Goal: Task Accomplishment & Management: Complete application form

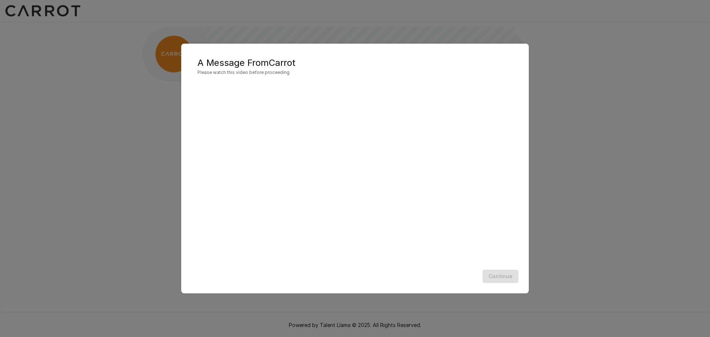
click at [432, 279] on div "Continue" at bounding box center [355, 277] width 333 height 20
click at [525, 258] on div "A Message From Carrot Please watch this video before proceeding Continue" at bounding box center [355, 169] width 348 height 250
click at [506, 274] on button "Continue" at bounding box center [501, 277] width 36 height 14
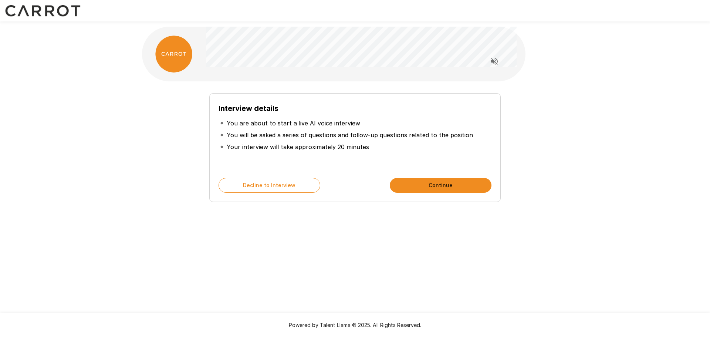
click at [407, 182] on button "Continue" at bounding box center [441, 185] width 102 height 15
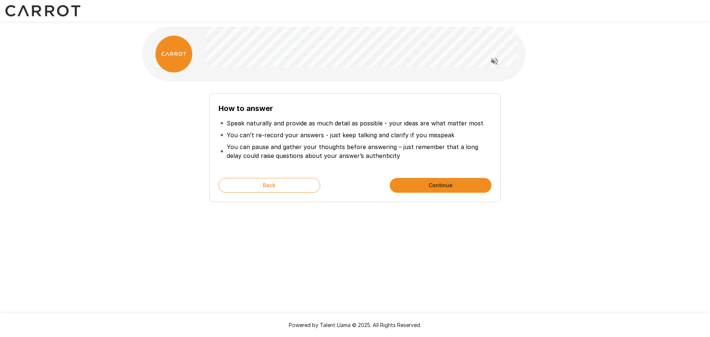
click at [409, 182] on button "Continue" at bounding box center [441, 185] width 102 height 15
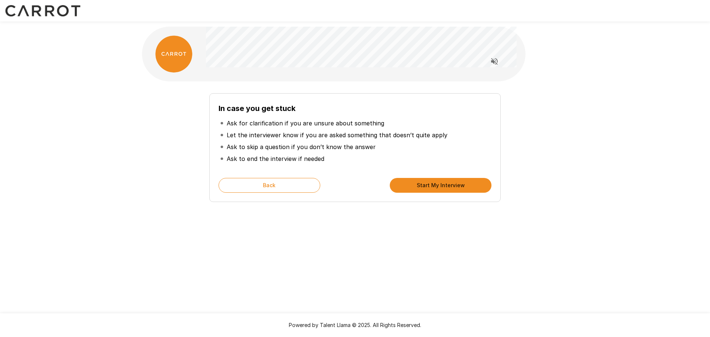
click at [409, 182] on button "Start My Interview" at bounding box center [441, 185] width 102 height 15
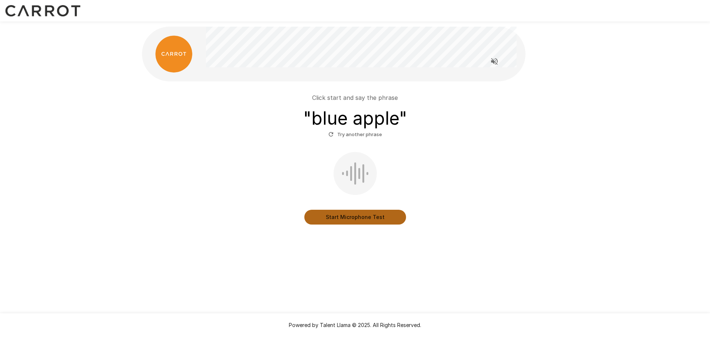
click at [356, 217] on button "Start Microphone Test" at bounding box center [356, 217] width 102 height 15
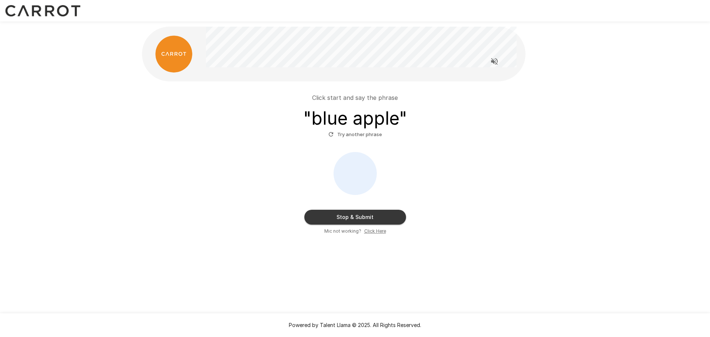
click at [357, 218] on button "Stop & Submit" at bounding box center [356, 217] width 102 height 15
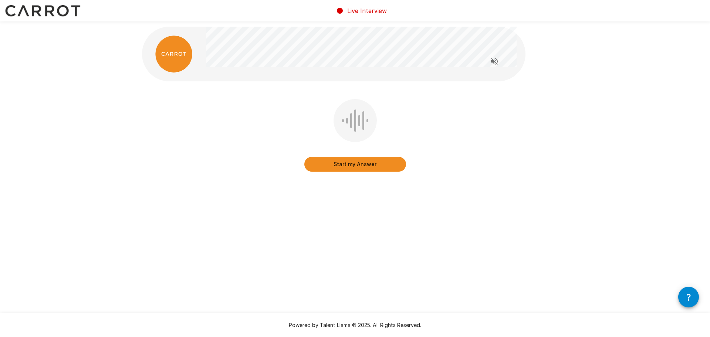
click at [350, 165] on button "Start my Answer" at bounding box center [356, 164] width 102 height 15
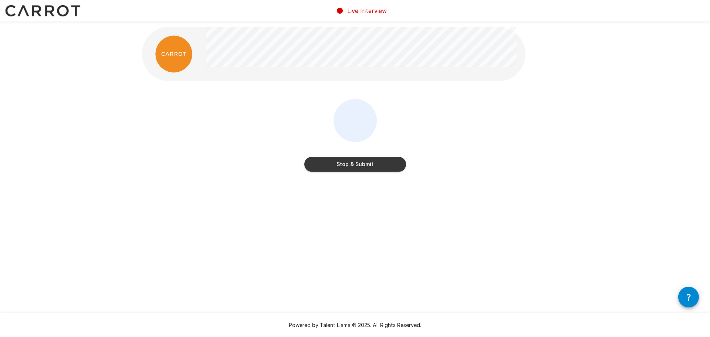
click at [350, 165] on button "Stop & Submit" at bounding box center [356, 164] width 102 height 15
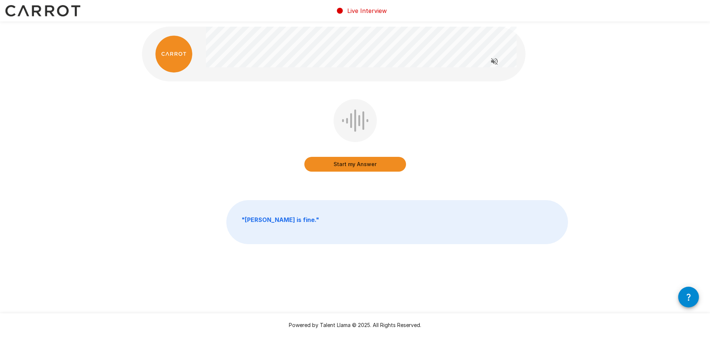
click at [368, 168] on button "Start my Answer" at bounding box center [356, 164] width 102 height 15
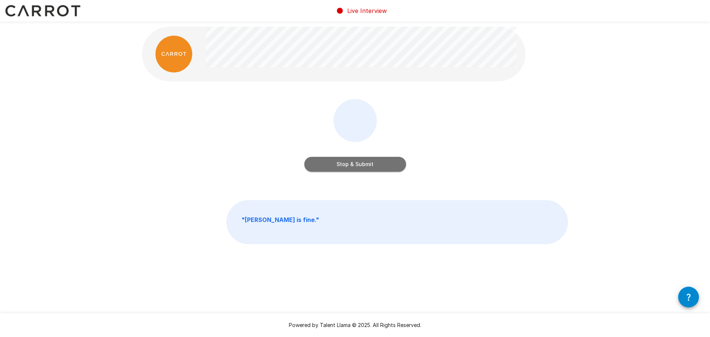
click at [362, 164] on button "Stop & Submit" at bounding box center [356, 164] width 102 height 15
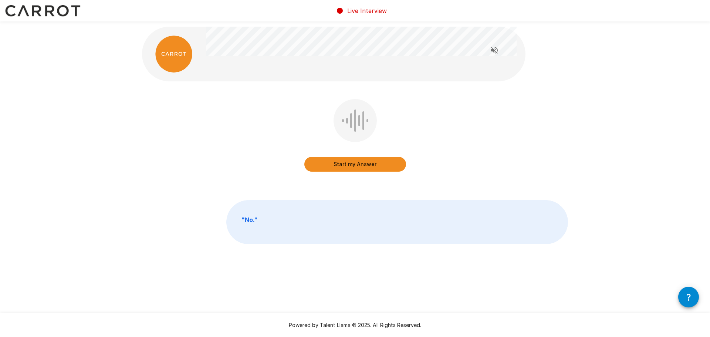
click at [342, 166] on button "Start my Answer" at bounding box center [356, 164] width 102 height 15
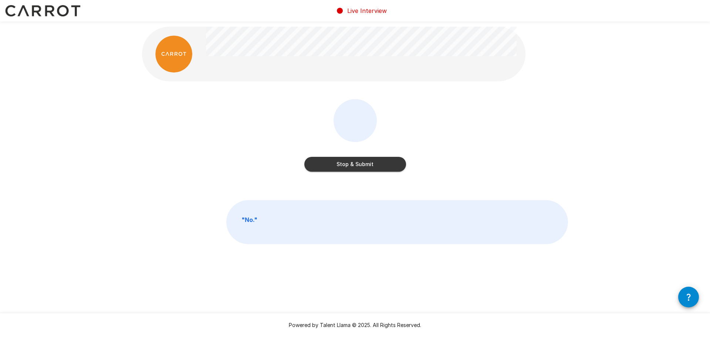
click at [367, 164] on button "Stop & Submit" at bounding box center [356, 164] width 102 height 15
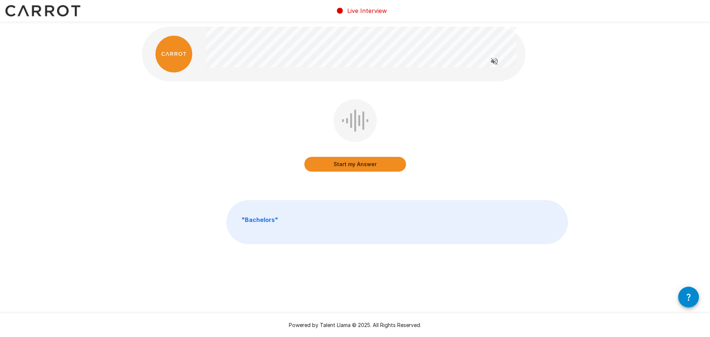
click at [365, 161] on button "Start my Answer" at bounding box center [356, 164] width 102 height 15
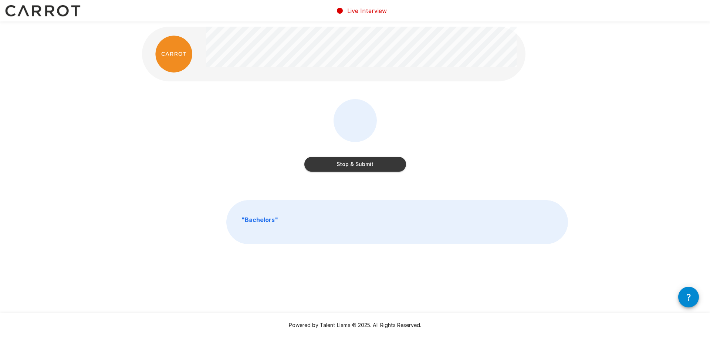
click at [356, 164] on button "Stop & Submit" at bounding box center [356, 164] width 102 height 15
